Goal: Information Seeking & Learning: Learn about a topic

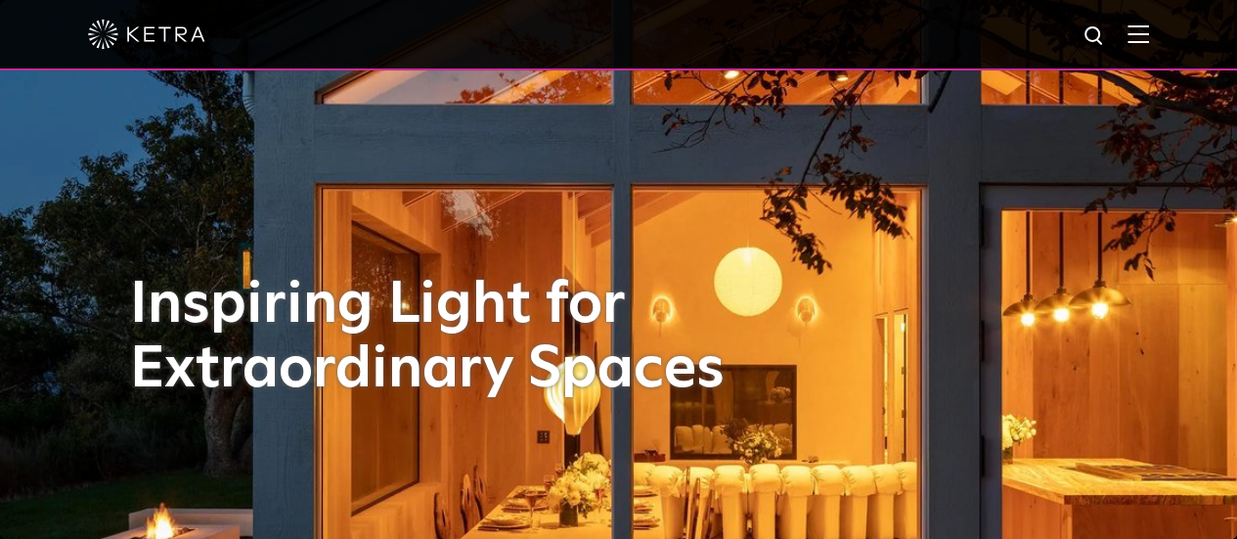
click at [1149, 24] on img at bounding box center [1138, 33] width 22 height 19
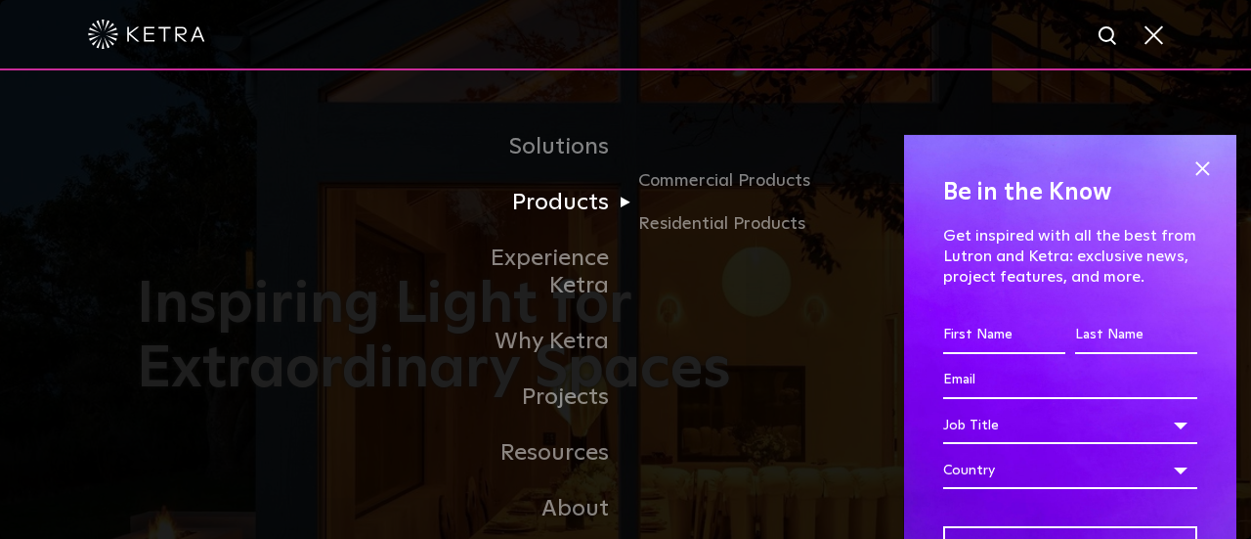
click at [540, 206] on link "Products" at bounding box center [525, 203] width 200 height 56
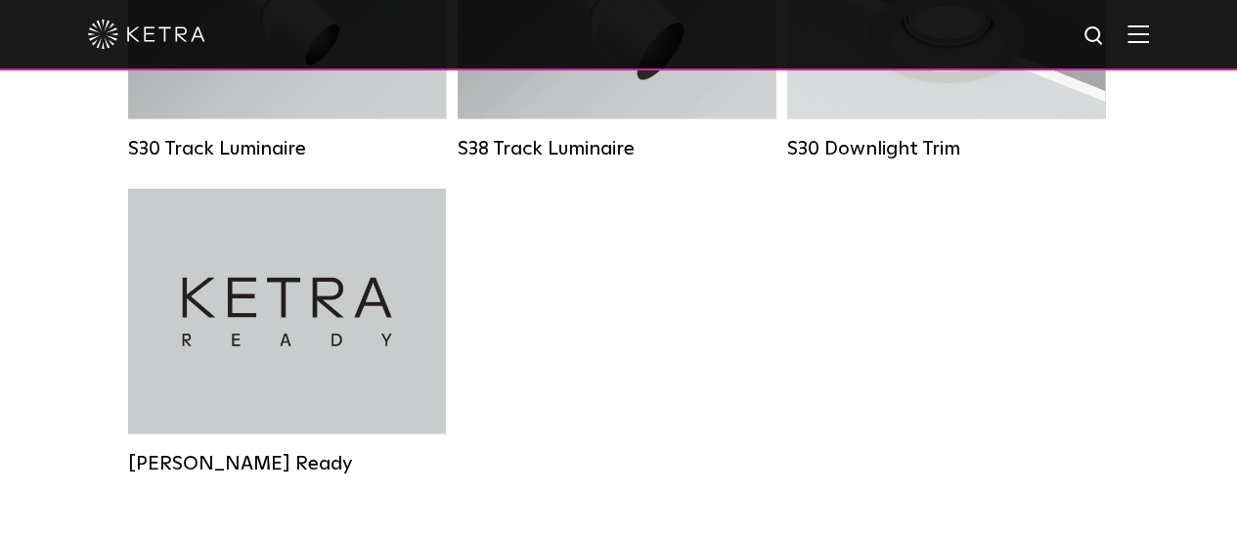
scroll to position [1760, 0]
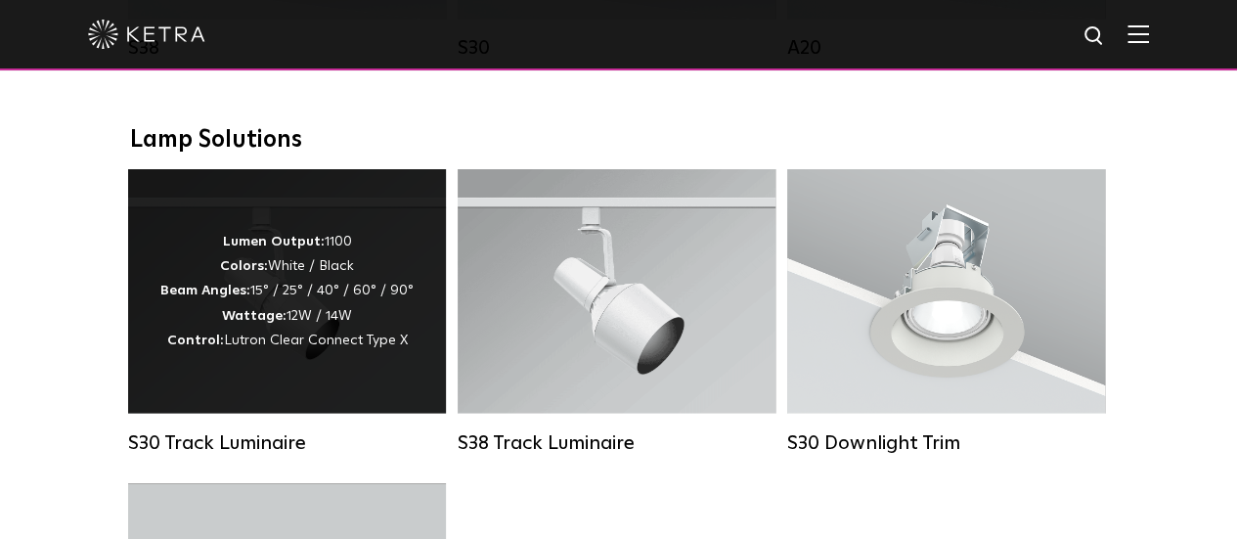
click at [266, 322] on strong "Wattage:" at bounding box center [254, 315] width 65 height 14
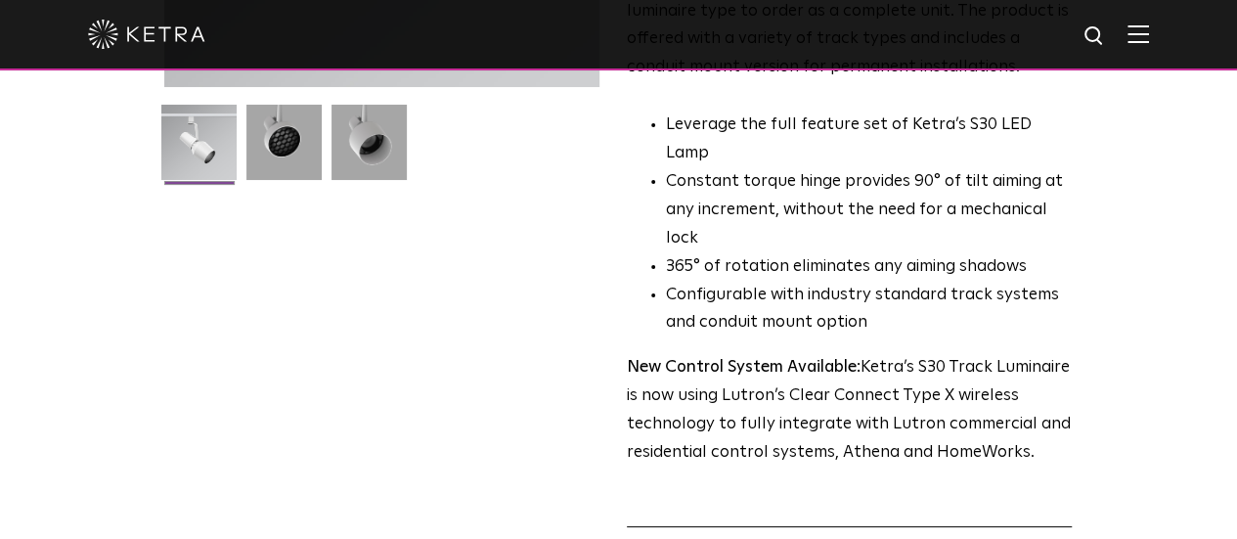
scroll to position [587, 0]
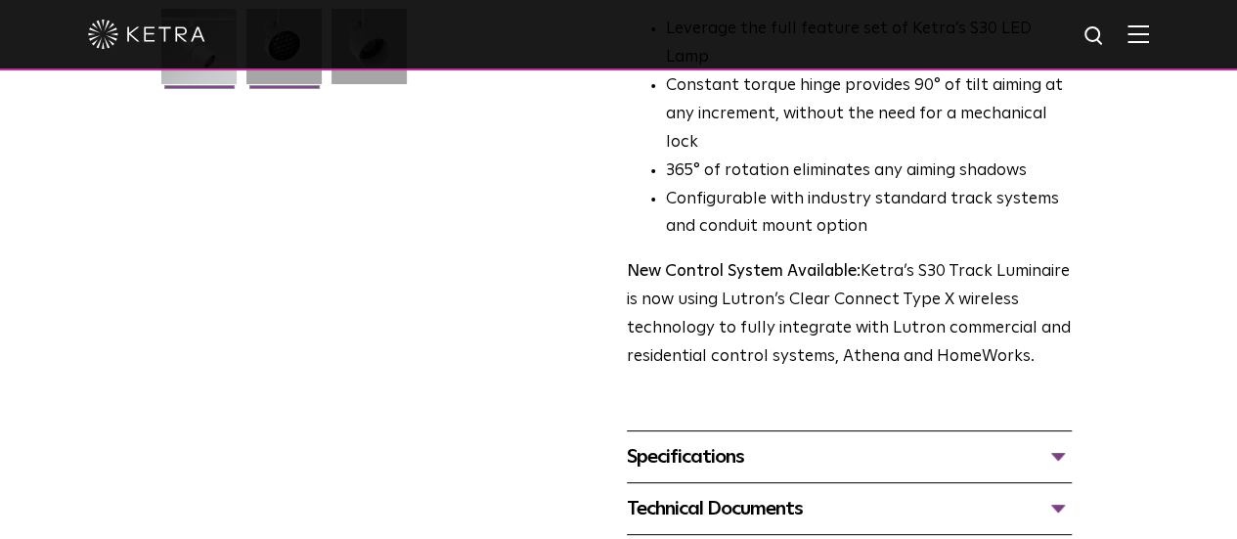
click at [246, 99] on img at bounding box center [283, 54] width 75 height 90
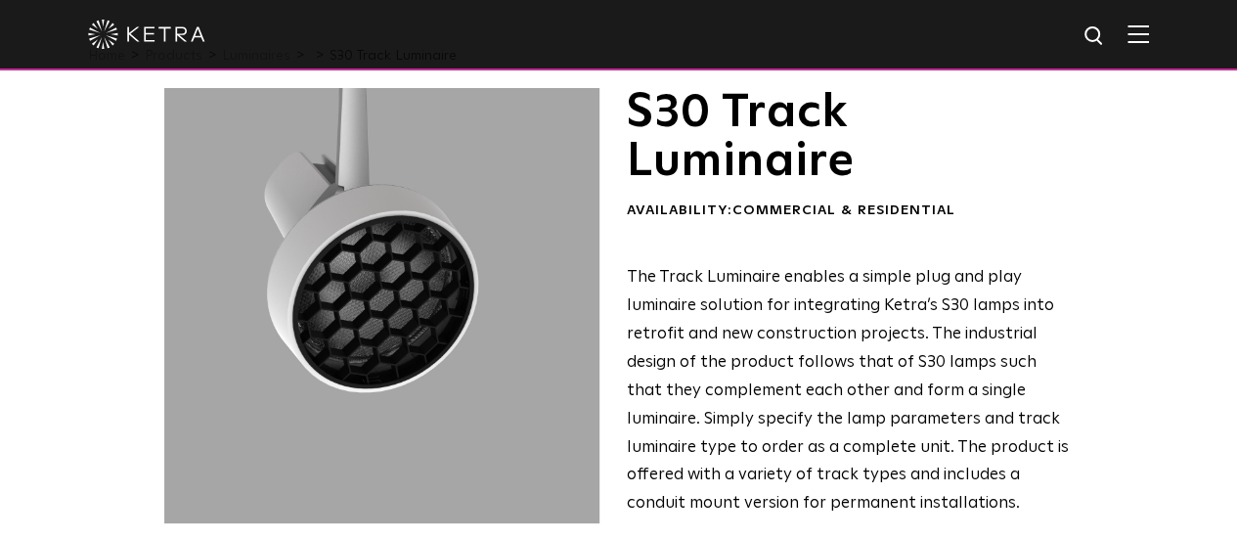
scroll to position [0, 0]
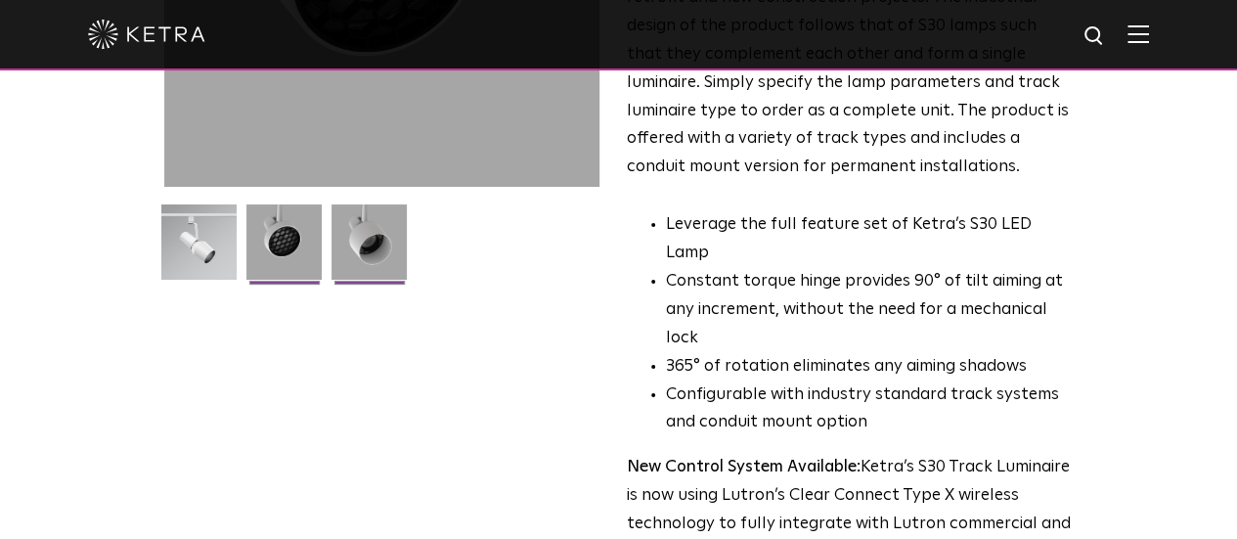
click at [331, 294] on img at bounding box center [368, 249] width 75 height 90
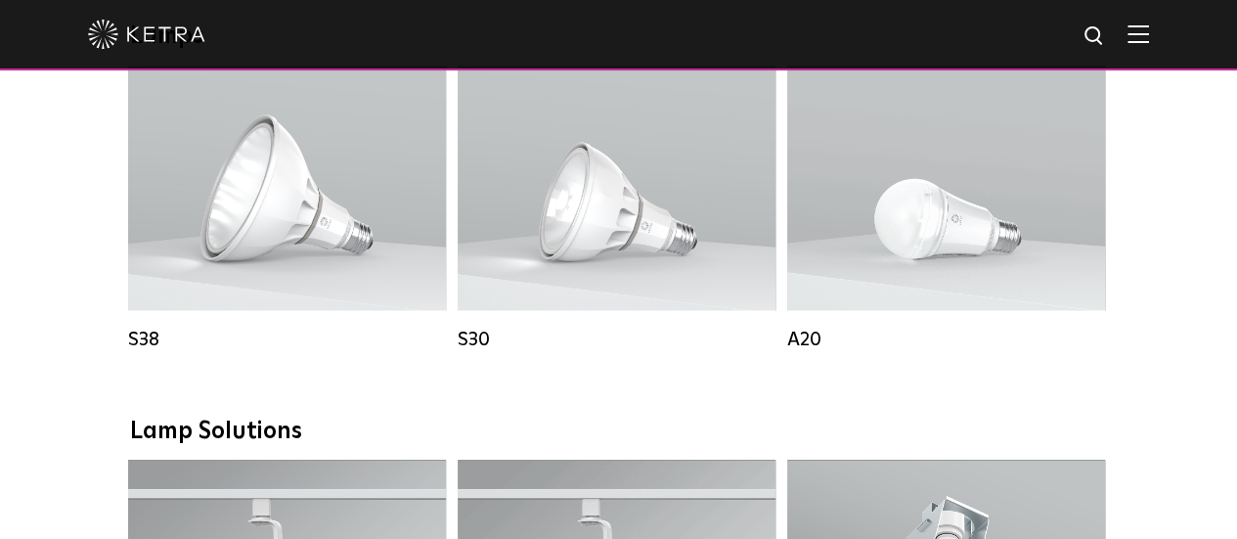
scroll to position [1466, 0]
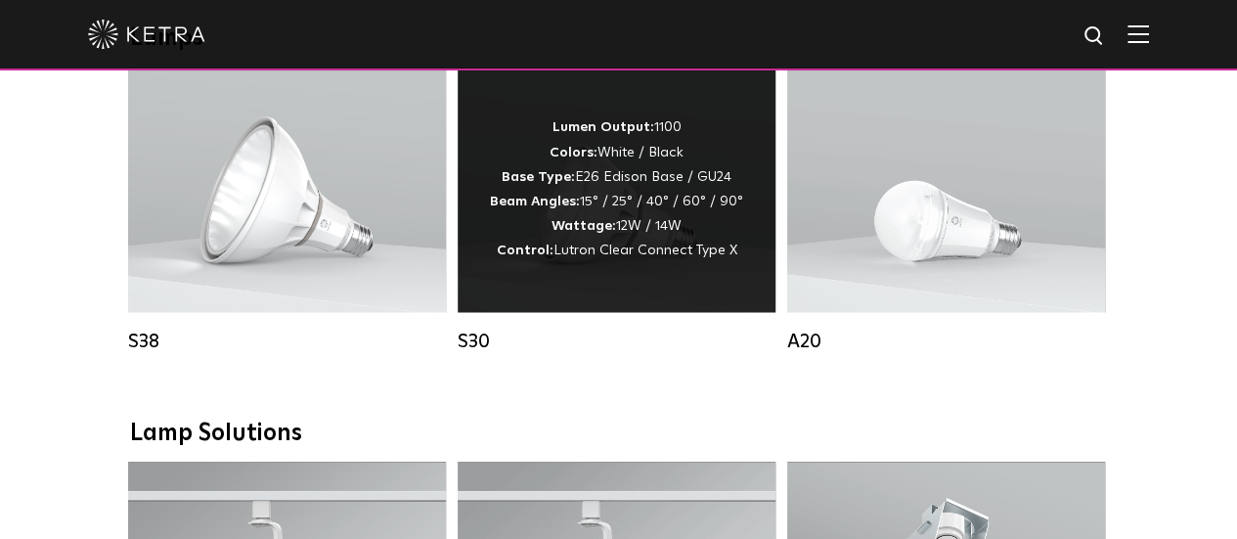
click at [600, 232] on div "Lumen Output: 1100 Colors: White / Black Base Type: E26 Edison Base / GU24 Beam…" at bounding box center [616, 189] width 253 height 148
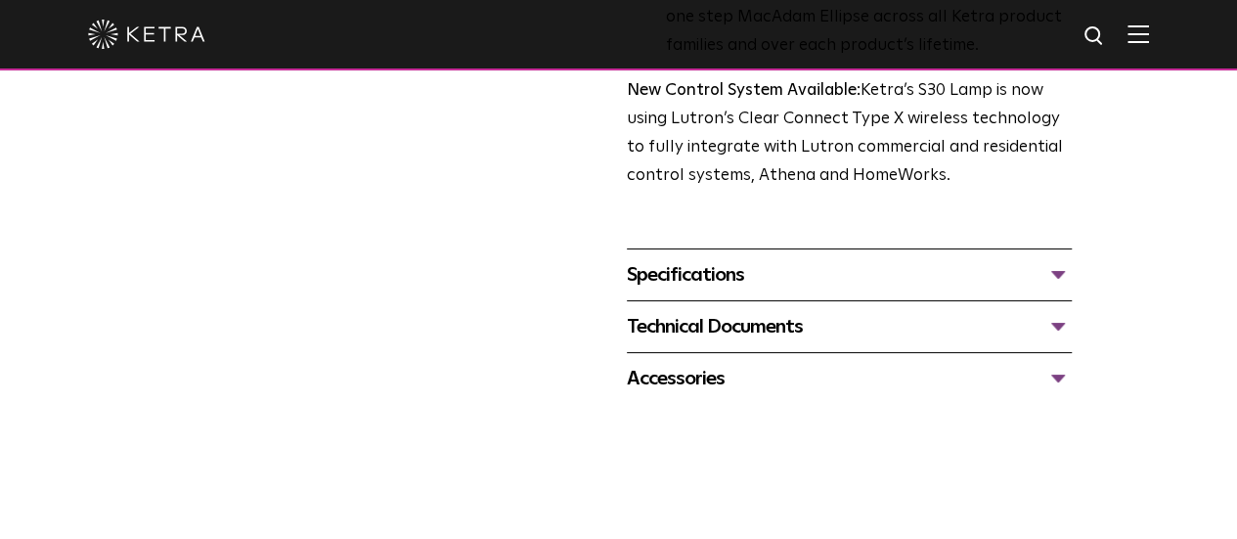
scroll to position [587, 0]
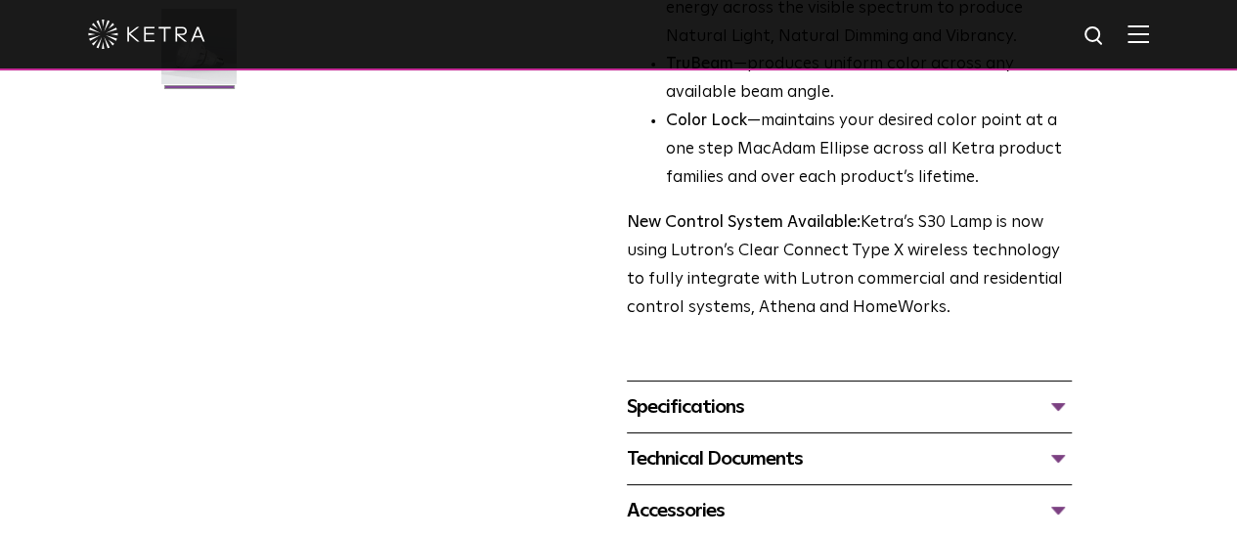
click at [1071, 391] on div "Specifications" at bounding box center [849, 406] width 445 height 31
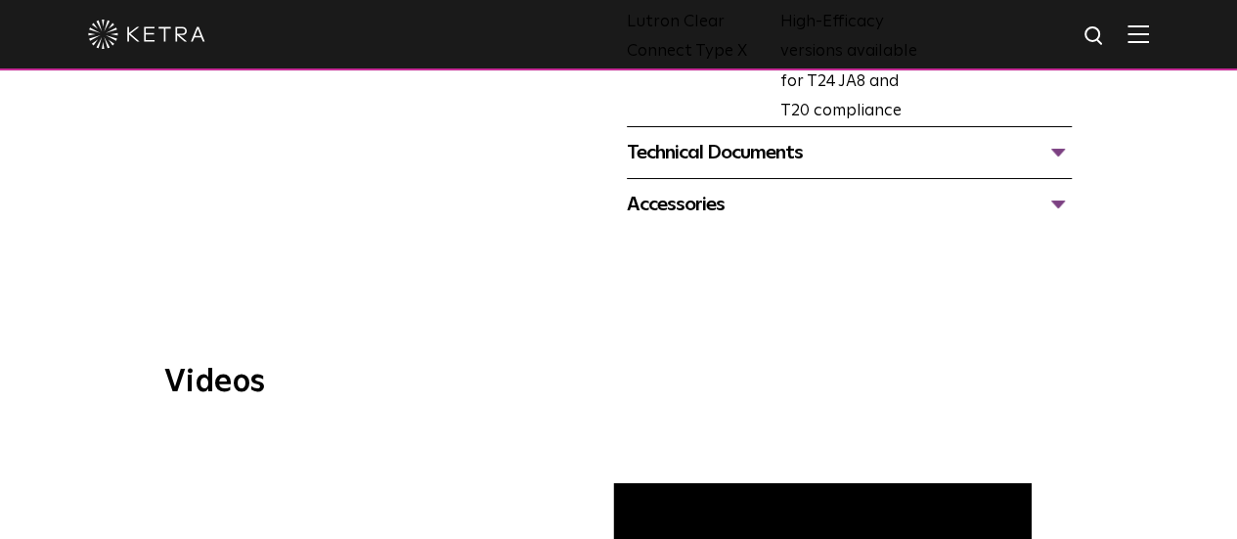
scroll to position [1075, 0]
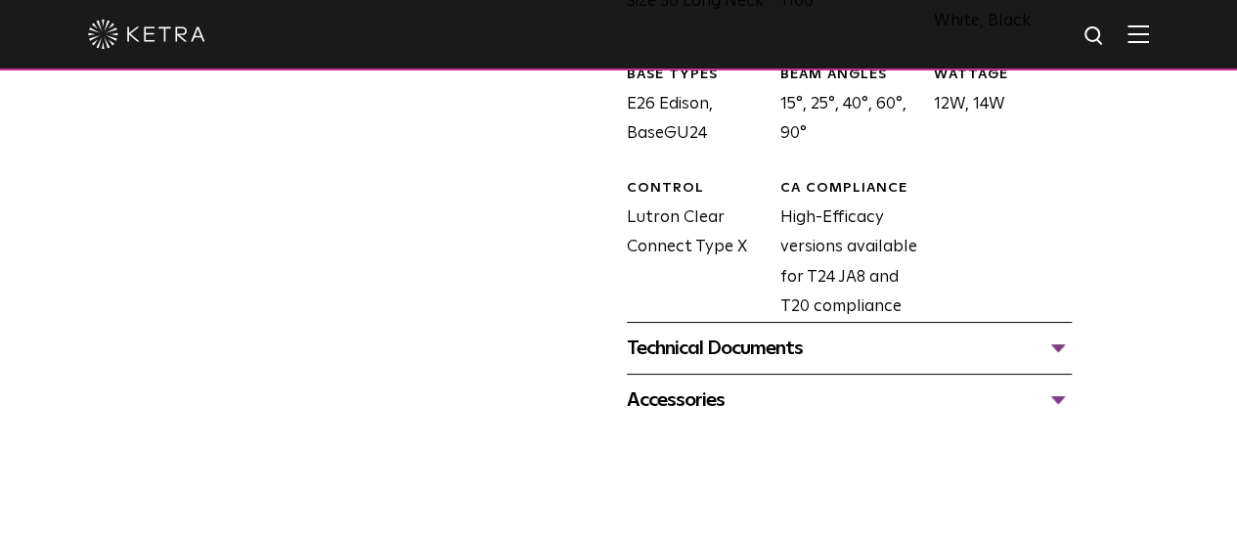
click at [764, 332] on div "Technical Documents" at bounding box center [849, 347] width 445 height 31
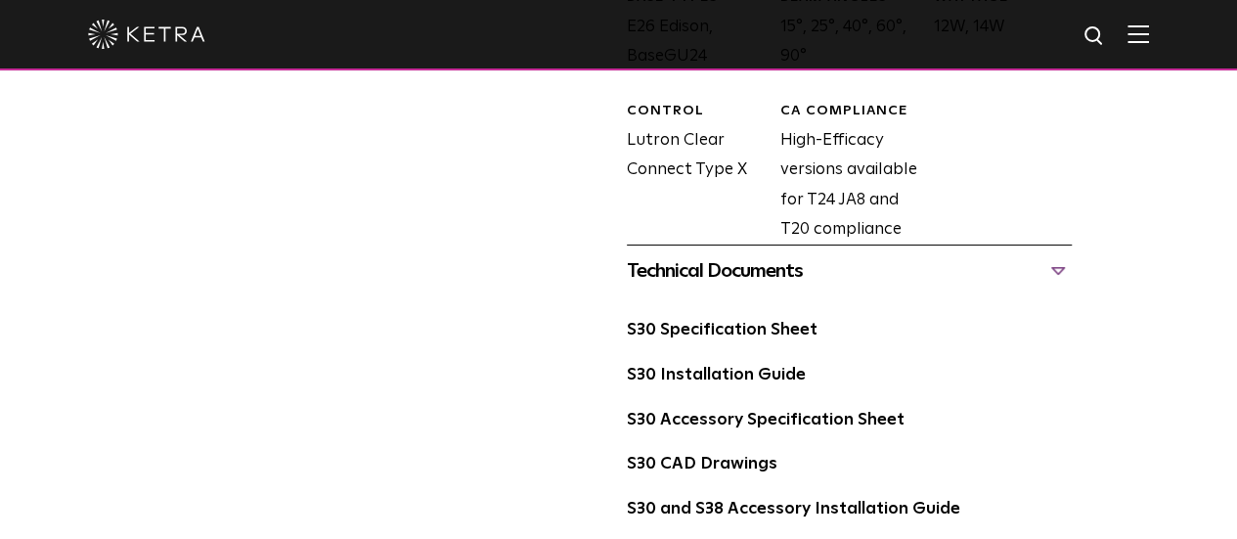
scroll to position [1271, 0]
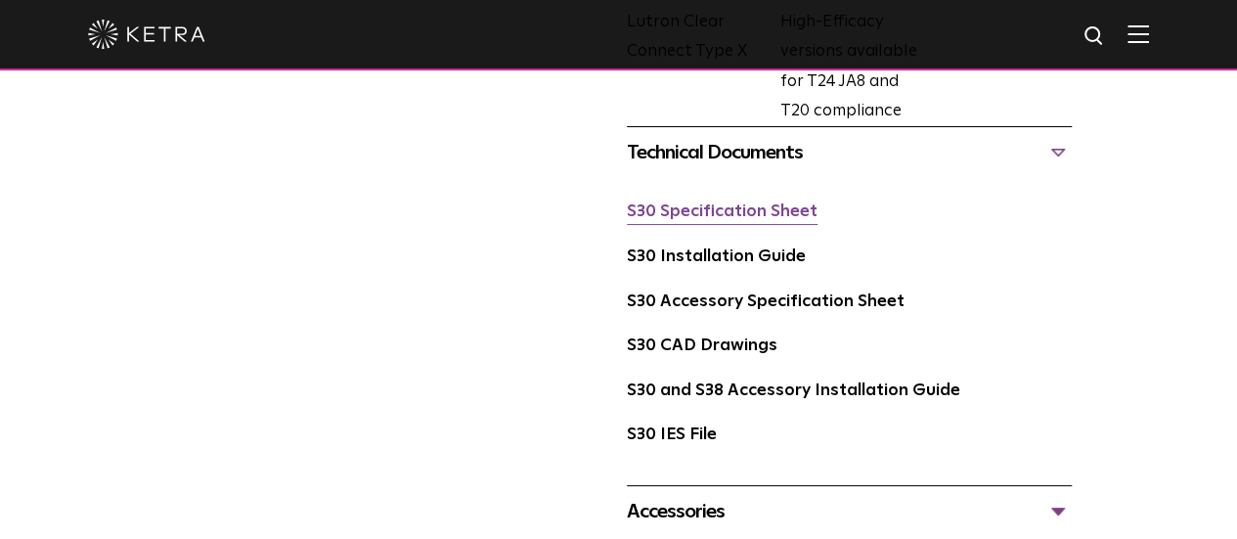
click at [660, 203] on link "S30 Specification Sheet" at bounding box center [722, 211] width 191 height 17
